Goal: Find specific page/section: Find specific page/section

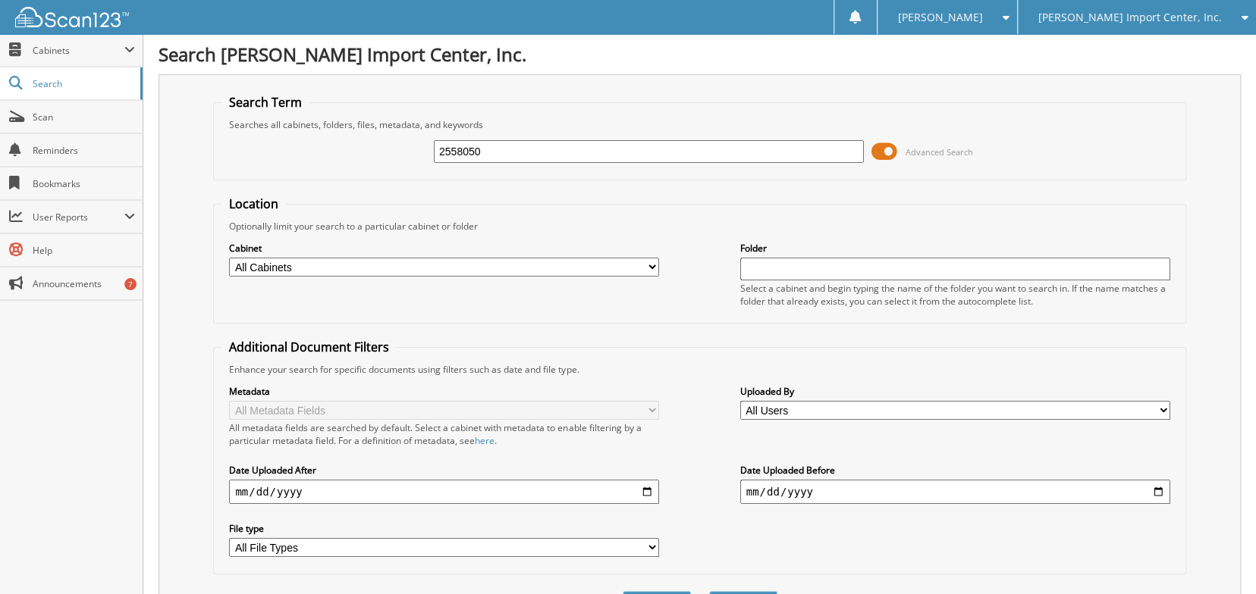
type input "2558050"
click at [709, 591] on button "Search" at bounding box center [743, 605] width 68 height 28
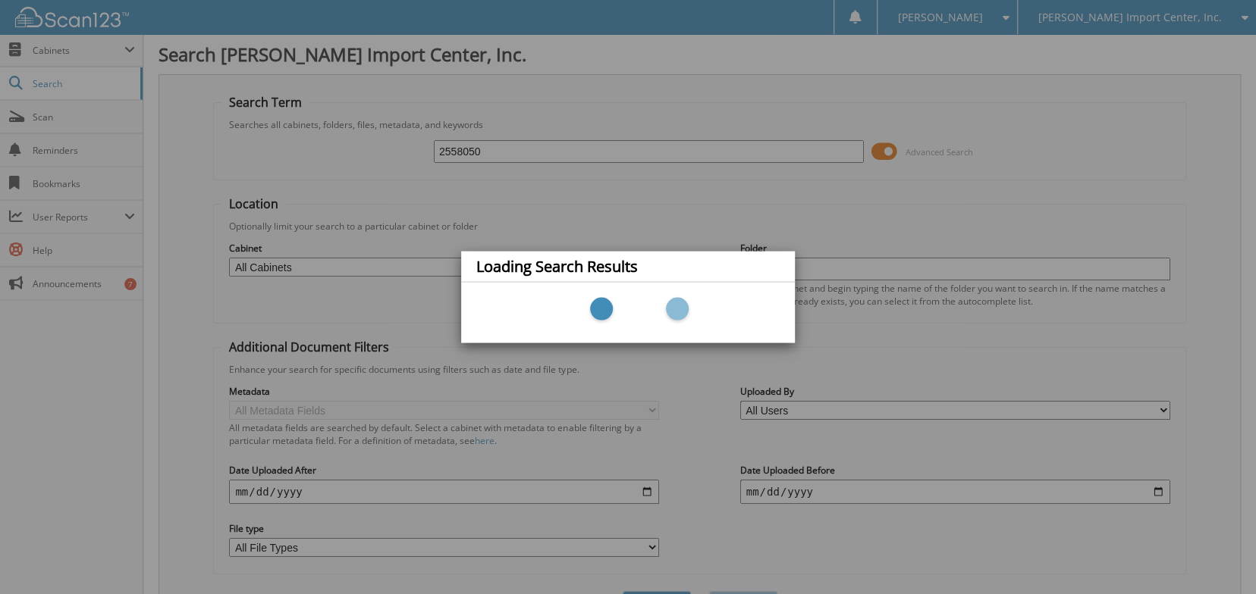
scroll to position [152, 0]
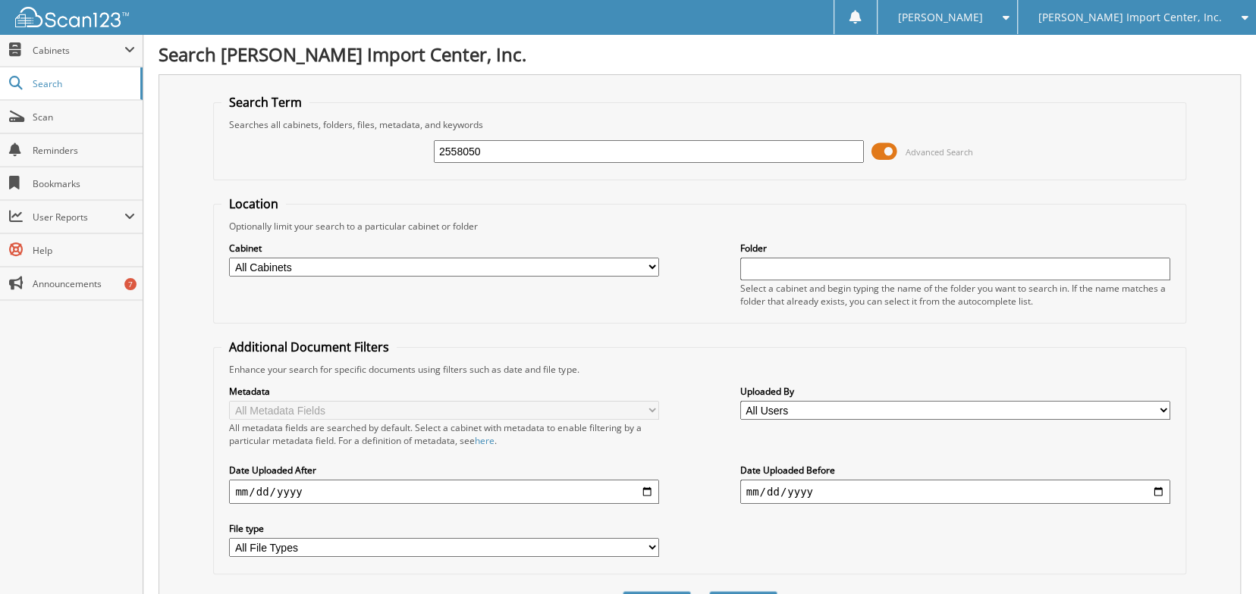
click at [253, 273] on select "All Cabinets FTC PRIVACY K-PARTS K-SERVICE RO ACCT COPY Needs Filing" at bounding box center [444, 267] width 430 height 19
select select "785"
click at [229, 265] on select "All Cabinets FTC PRIVACY K-PARTS K-SERVICE RO ACCT COPY Needs Filing" at bounding box center [444, 267] width 430 height 19
click at [703, 155] on input "2558050" at bounding box center [649, 151] width 430 height 23
click at [709, 591] on button "Search" at bounding box center [743, 605] width 68 height 28
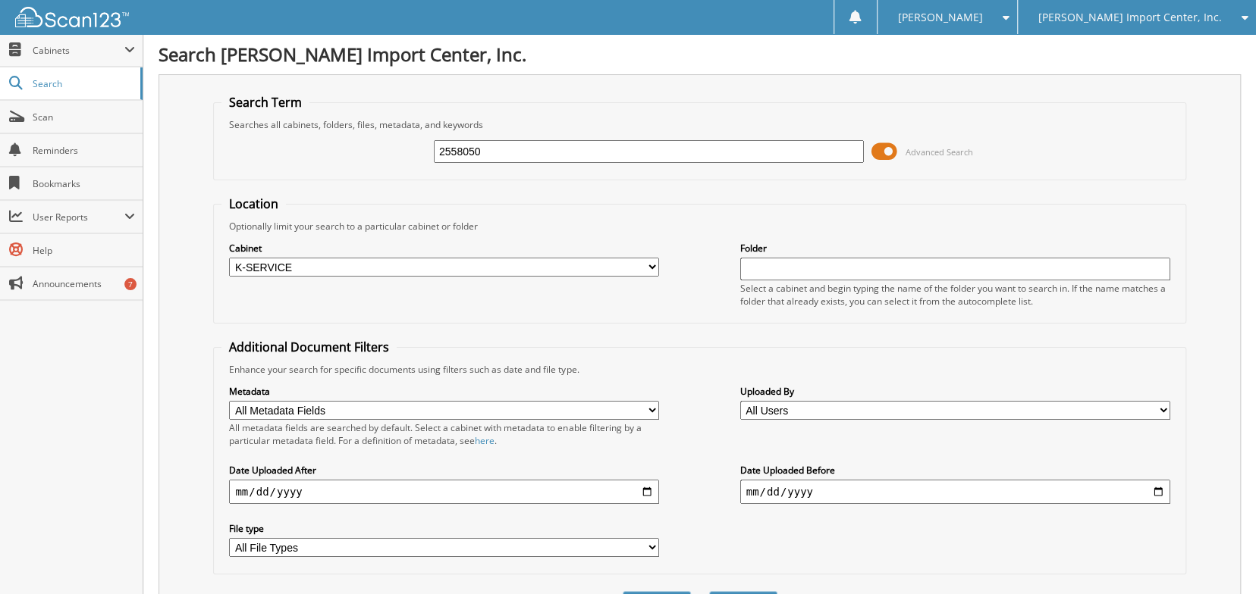
scroll to position [206, 0]
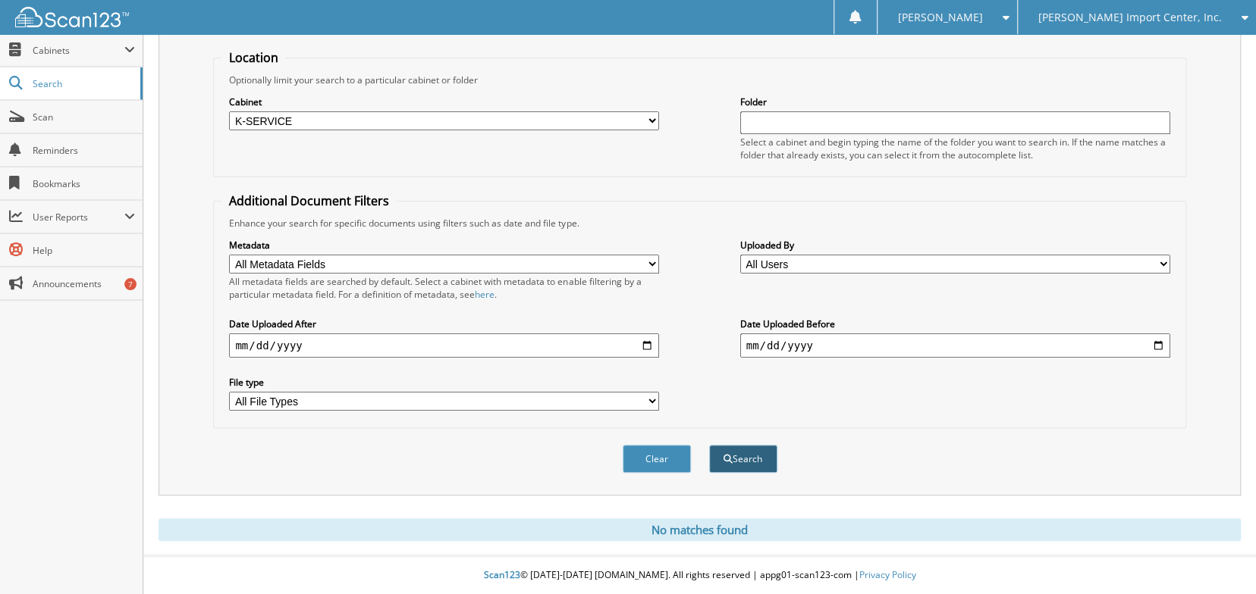
click at [740, 471] on button "Search" at bounding box center [743, 459] width 68 height 28
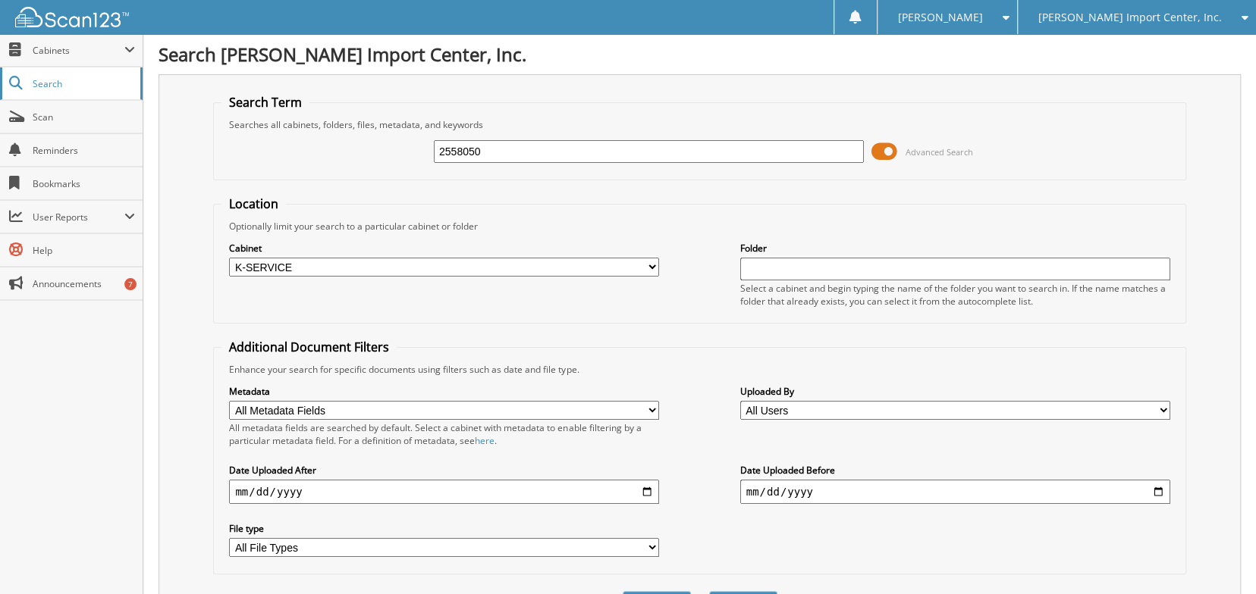
click at [71, 76] on link "Search" at bounding box center [71, 83] width 143 height 33
click at [871, 156] on span at bounding box center [884, 151] width 26 height 23
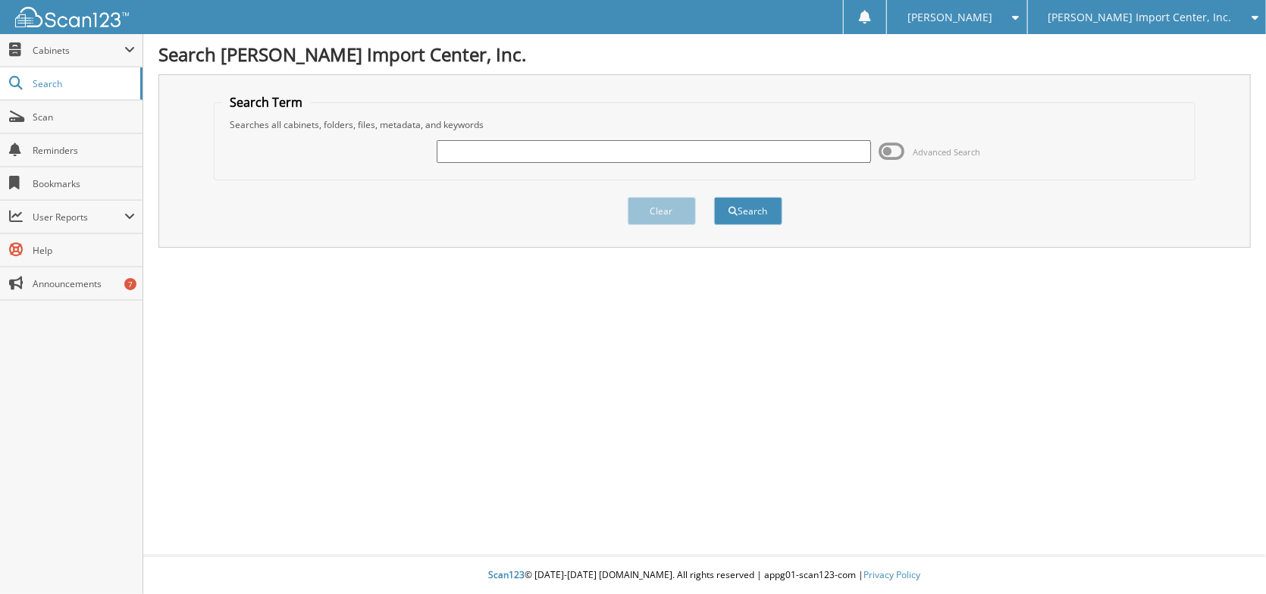
click at [685, 155] on input "text" at bounding box center [654, 151] width 434 height 23
type input "2558050"
click at [714, 197] on button "Search" at bounding box center [748, 211] width 68 height 28
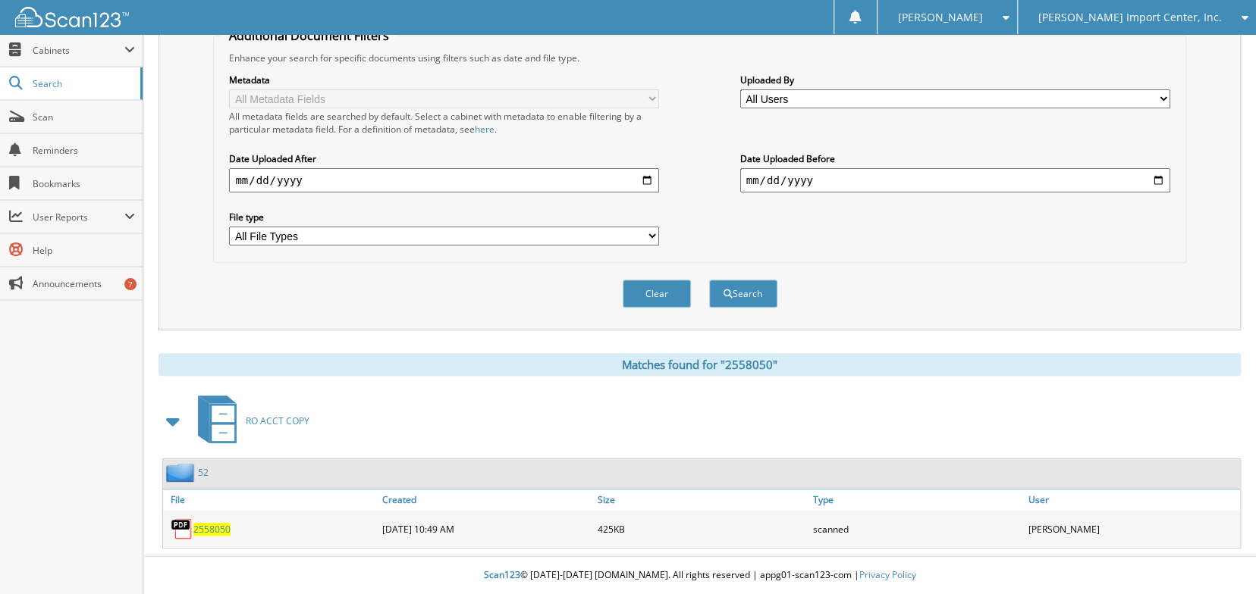
scroll to position [374, 0]
click at [76, 103] on link "Scan" at bounding box center [71, 117] width 143 height 33
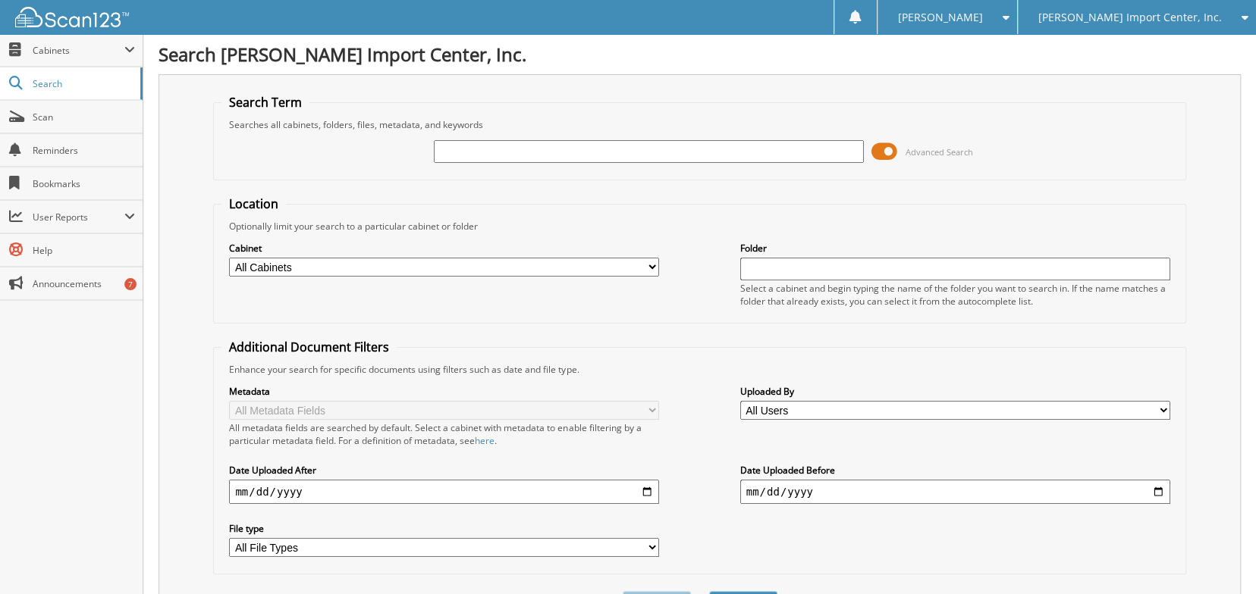
click at [450, 159] on input "text" at bounding box center [649, 151] width 430 height 23
type input "2558050"
click at [709, 591] on button "Search" at bounding box center [743, 605] width 68 height 28
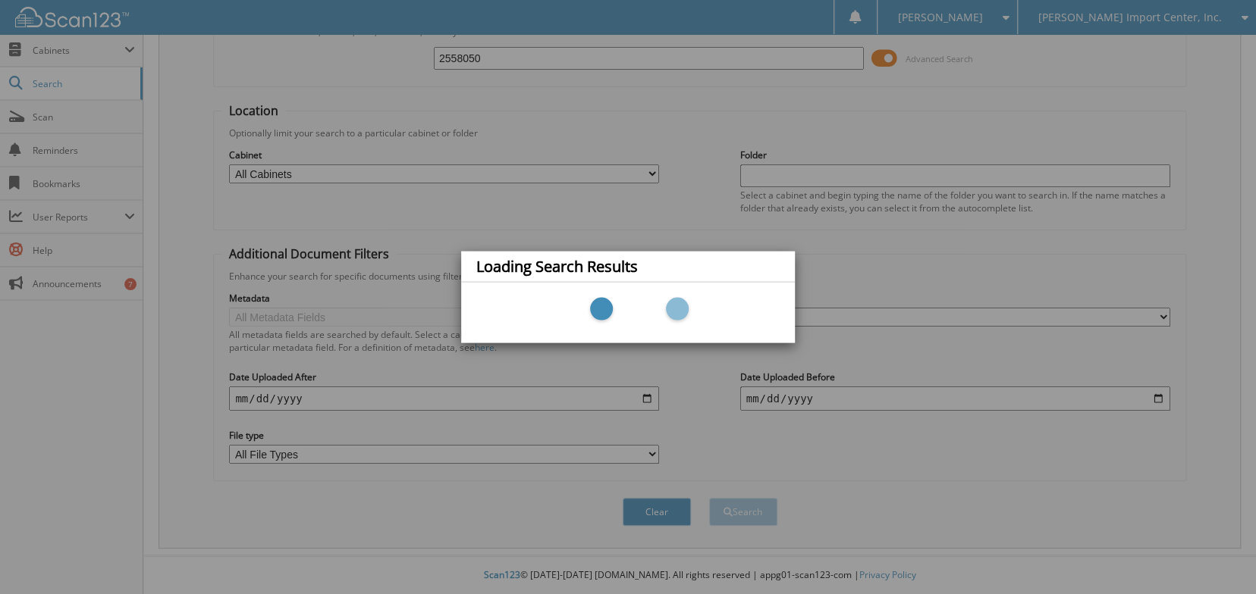
scroll to position [152, 0]
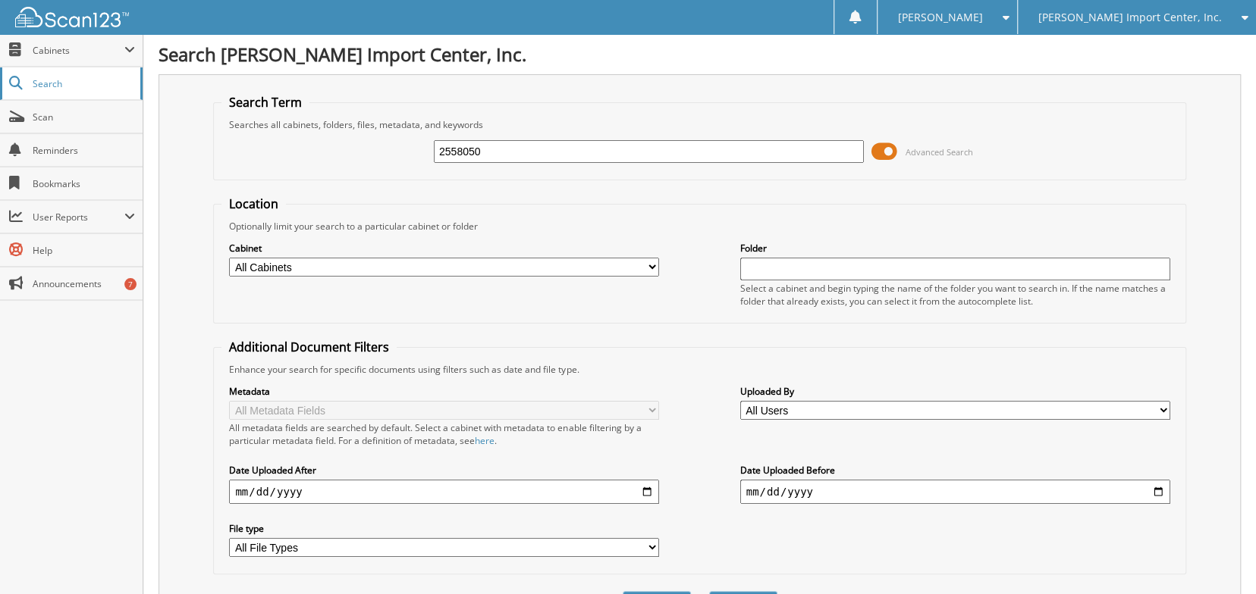
click at [55, 85] on span "Search" at bounding box center [83, 83] width 100 height 13
click at [66, 55] on span "Cabinets" at bounding box center [79, 50] width 92 height 13
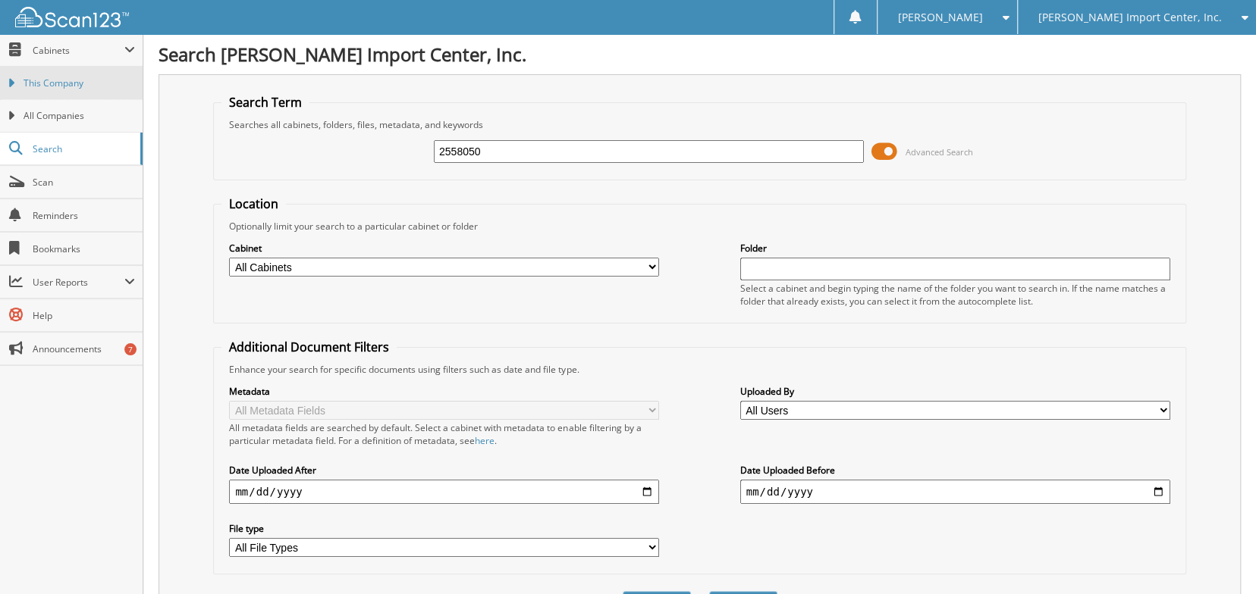
click at [73, 90] on span "This Company" at bounding box center [79, 84] width 111 height 14
